Goal: Task Accomplishment & Management: Use online tool/utility

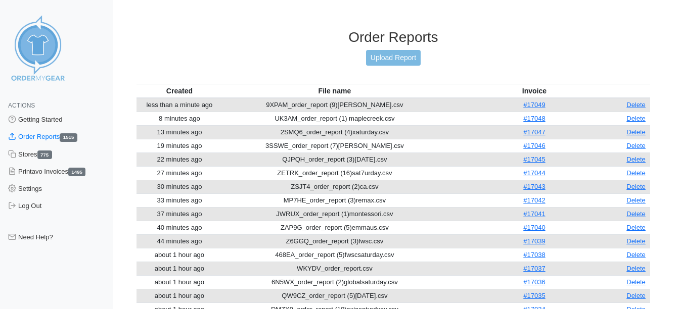
click at [37, 194] on link "Settings" at bounding box center [56, 189] width 113 height 17
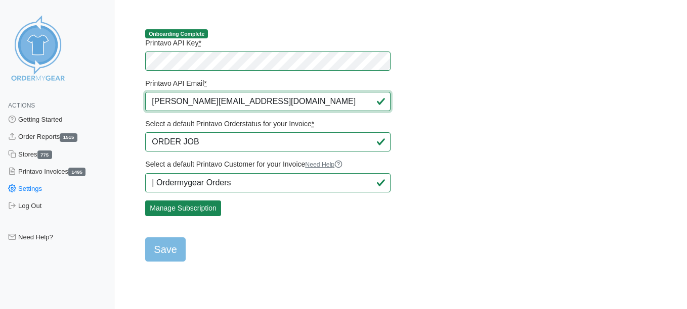
click at [283, 107] on input "[PERSON_NAME][EMAIL_ADDRESS][DOMAIN_NAME]" at bounding box center [267, 101] width 245 height 19
click at [278, 103] on input "[PERSON_NAME][EMAIL_ADDRESS][DOMAIN_NAME]" at bounding box center [267, 101] width 245 height 19
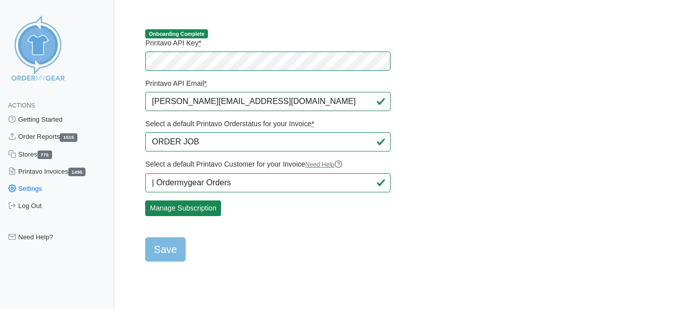
click at [517, 99] on main "Onboarding Complete Printavo API Key * Printavo API Email * [PERSON_NAME][EMAIL…" at bounding box center [397, 139] width 545 height 245
click at [46, 142] on link "Order Reports 1515" at bounding box center [57, 136] width 114 height 17
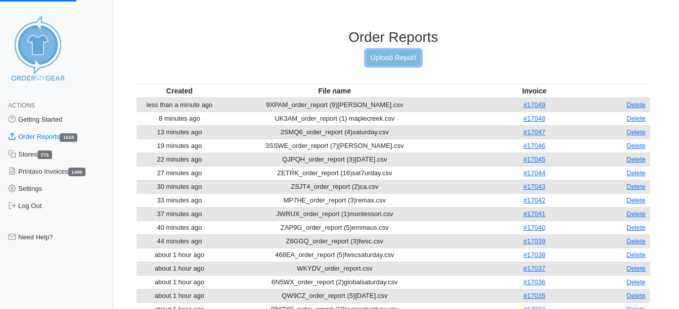
click at [410, 60] on link "Upload Report" at bounding box center [393, 58] width 55 height 16
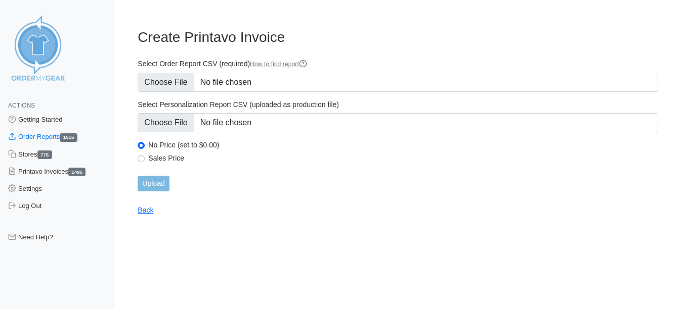
click at [49, 139] on link "Order Reports 1515" at bounding box center [57, 136] width 114 height 17
